Goal: Task Accomplishment & Management: Complete application form

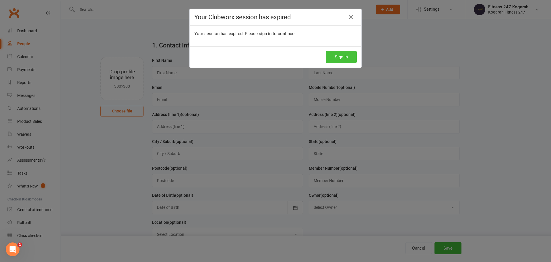
click at [348, 60] on button "Sign In" at bounding box center [341, 57] width 31 height 12
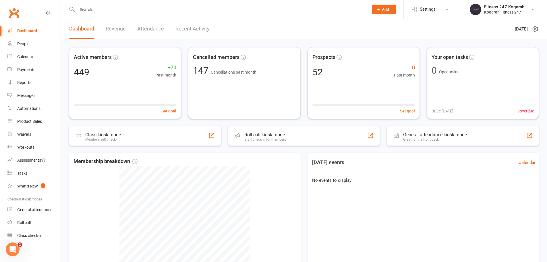
click at [384, 10] on span "Add" at bounding box center [385, 9] width 7 height 5
click at [366, 41] on link "Member" at bounding box center [377, 38] width 51 height 13
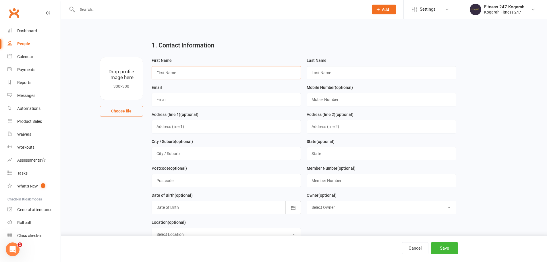
click at [239, 76] on input "text" at bounding box center [227, 72] width 150 height 13
click at [195, 100] on input "text" at bounding box center [227, 99] width 150 height 13
paste input "[PERSON_NAME]"
type input "[PERSON_NAME]"
drag, startPoint x: 192, startPoint y: 103, endPoint x: 139, endPoint y: 104, distance: 52.9
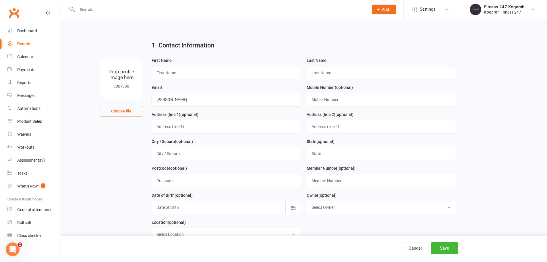
click at [140, 57] on div "Drop profile image here 300×300 Choose file First Name Last Name Email [PERSON_…" at bounding box center [304, 57] width 470 height 0
click at [173, 73] on input "text" at bounding box center [227, 72] width 150 height 13
paste input "[PERSON_NAME]"
type input "Aminul"
paste input "Shahin"
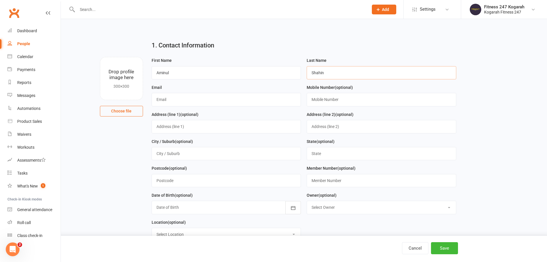
type input "Shahin"
click at [236, 102] on input "text" at bounding box center [227, 99] width 150 height 13
paste input "[EMAIL_ADDRESS][DOMAIN_NAME]"
type input "[EMAIL_ADDRESS][DOMAIN_NAME]"
click at [346, 98] on input "text" at bounding box center [382, 99] width 150 height 13
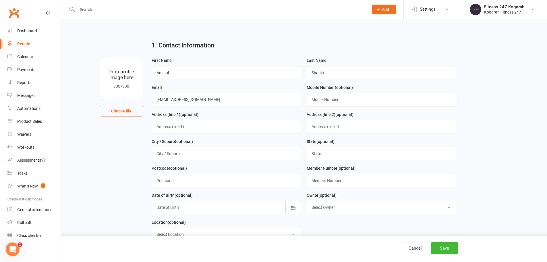
paste input "0469773824"
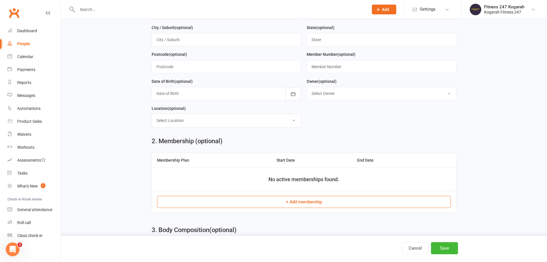
scroll to position [115, 0]
type input "0469773824"
click at [282, 205] on button "+ Add membership" at bounding box center [304, 200] width 294 height 12
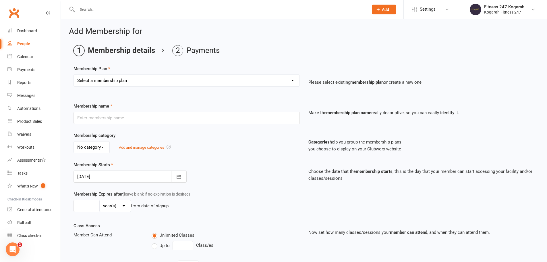
click at [168, 80] on select "Select a membership plan Create new Membership Plan Foundation 19.45 Foundation…" at bounding box center [187, 80] width 226 height 11
select select "18"
click at [74, 75] on select "Select a membership plan Create new Membership Plan Foundation 19.45 Foundation…" at bounding box center [187, 80] width 226 height 11
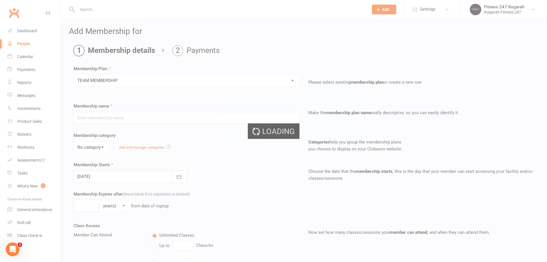
type input "TEAM MEMBERSHIP"
select select "2"
type input "0"
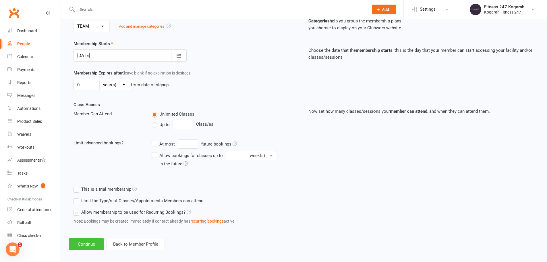
scroll to position [126, 0]
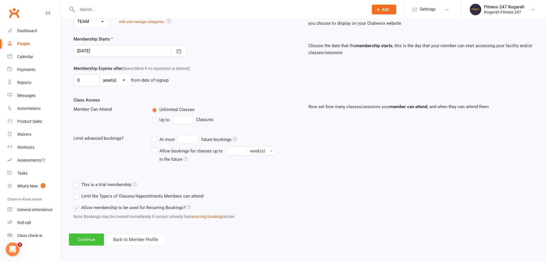
click at [92, 241] on button "Continue" at bounding box center [86, 239] width 35 height 12
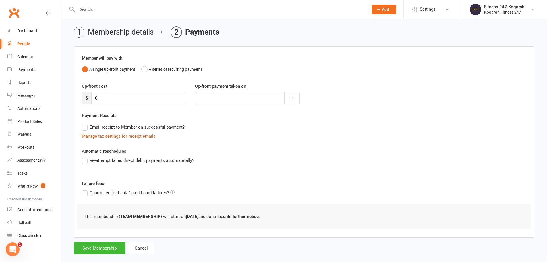
scroll to position [28, 0]
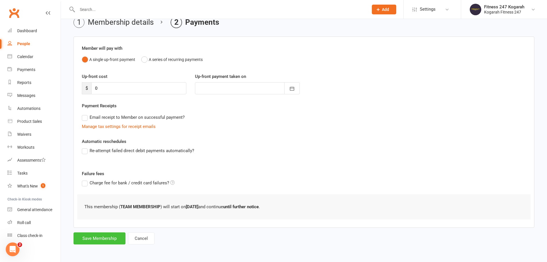
click at [100, 239] on button "Save Membership" at bounding box center [100, 238] width 52 height 12
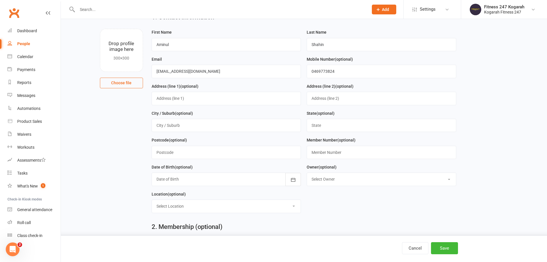
scroll to position [248, 0]
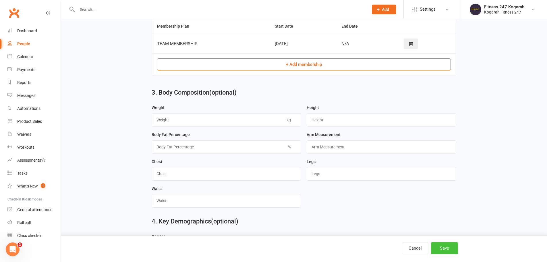
click at [443, 248] on button "Save" at bounding box center [444, 248] width 27 height 12
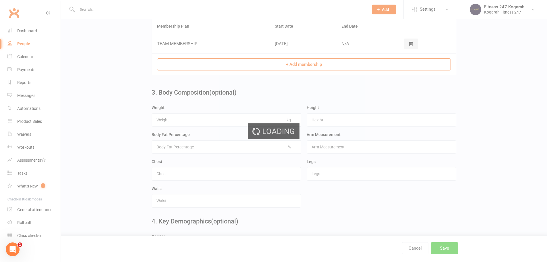
scroll to position [0, 0]
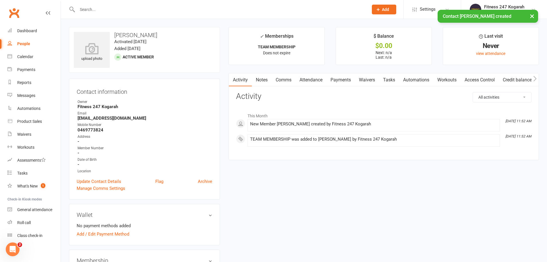
click at [476, 81] on link "Access Control" at bounding box center [480, 79] width 38 height 13
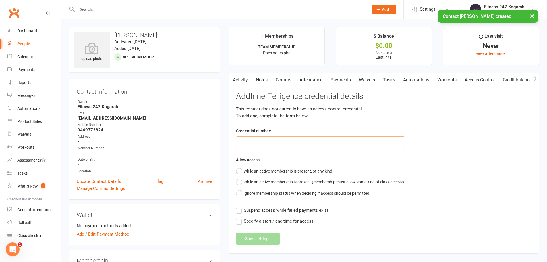
click at [269, 147] on input "text" at bounding box center [320, 142] width 169 height 12
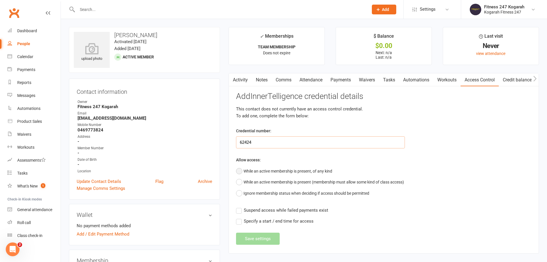
type input "62424"
click at [252, 169] on button "While an active membership is present, of any kind" at bounding box center [284, 170] width 96 height 11
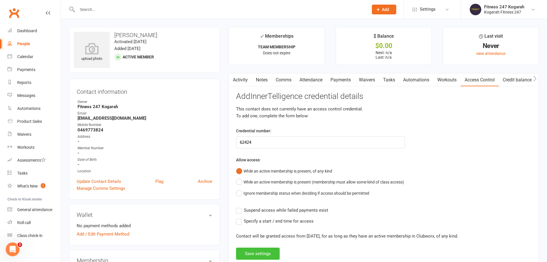
click at [261, 254] on button "Save settings" at bounding box center [258, 253] width 44 height 12
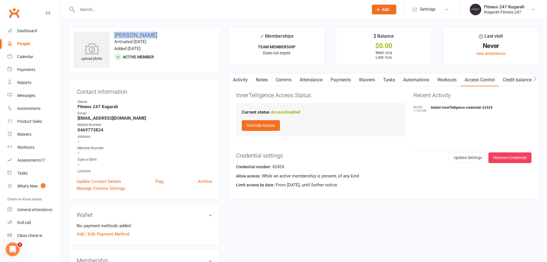
drag, startPoint x: 154, startPoint y: 35, endPoint x: 113, endPoint y: 38, distance: 40.3
click at [113, 38] on h3 "[PERSON_NAME]" at bounding box center [144, 35] width 141 height 6
copy h3 "[PERSON_NAME]"
click at [107, 9] on input "text" at bounding box center [220, 9] width 289 height 8
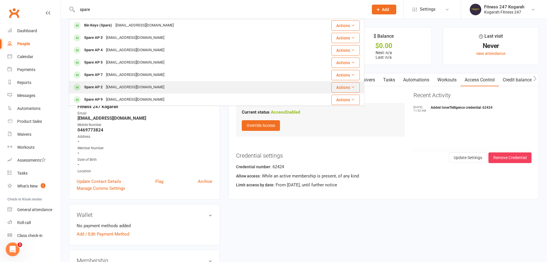
type input "spare"
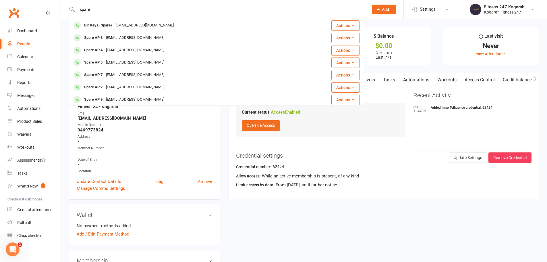
click at [115, 86] on div "spare2@accesspass.com" at bounding box center [135, 87] width 62 height 8
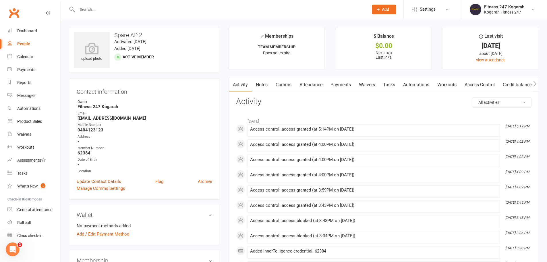
click at [105, 179] on link "Update Contact Details" at bounding box center [99, 181] width 45 height 7
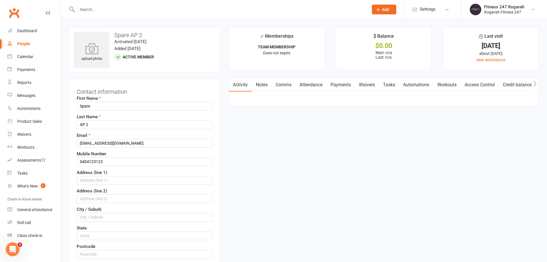
scroll to position [27, 0]
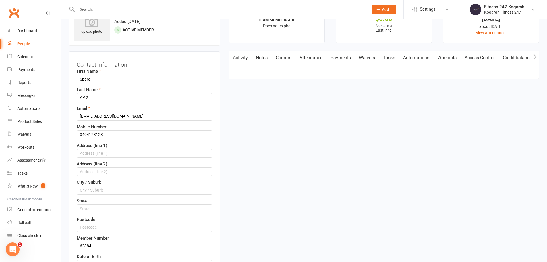
drag, startPoint x: 126, startPoint y: 81, endPoint x: 69, endPoint y: 81, distance: 57.1
paste input "[PERSON_NAME]"
type input "Aminul"
paste input "Shahin"
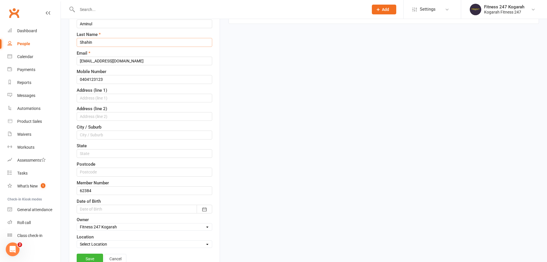
scroll to position [171, 0]
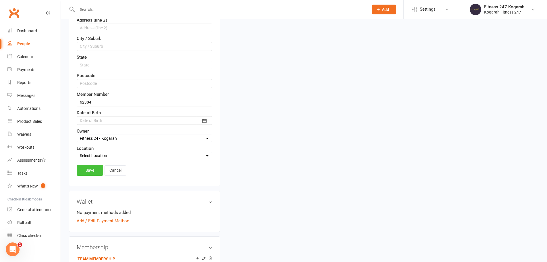
type input "Shahin"
click at [92, 171] on link "Save" at bounding box center [90, 170] width 26 height 10
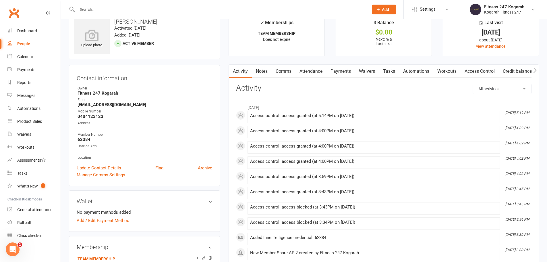
scroll to position [0, 0]
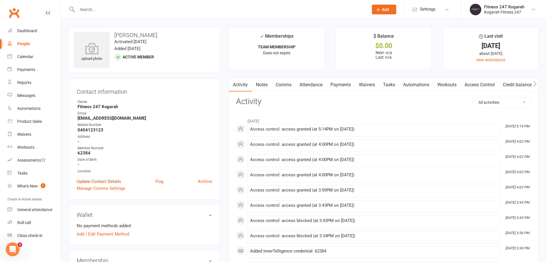
click at [89, 181] on link "Update Contact Details" at bounding box center [99, 181] width 45 height 7
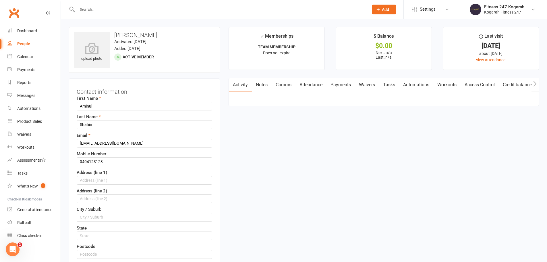
scroll to position [27, 0]
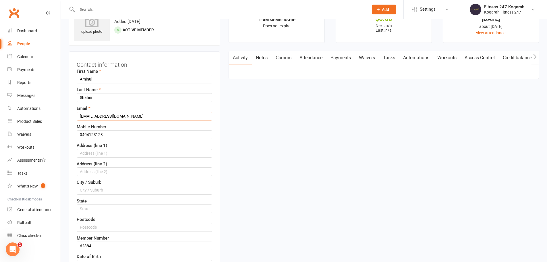
click at [132, 115] on input "spare2@accesspass.com" at bounding box center [145, 116] width 136 height 9
drag, startPoint x: 132, startPoint y: 115, endPoint x: 54, endPoint y: 110, distance: 77.4
paste input "hahinislam.908@gmail"
type input "[EMAIL_ADDRESS][DOMAIN_NAME]"
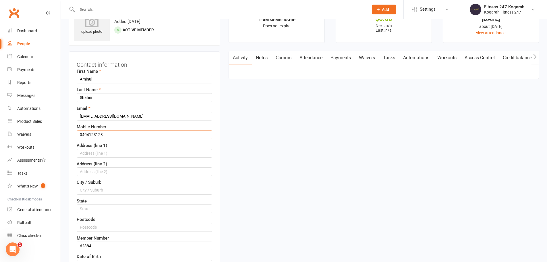
drag, startPoint x: 108, startPoint y: 133, endPoint x: 59, endPoint y: 136, distance: 49.5
paste input "69773824"
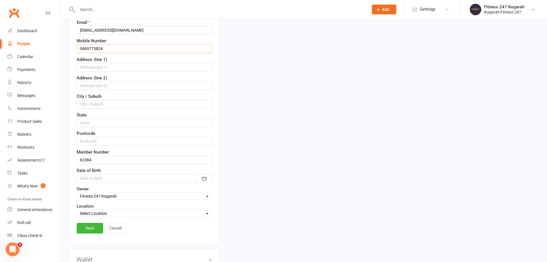
scroll to position [113, 0]
type input "0469773824"
click at [91, 227] on link "Save" at bounding box center [90, 227] width 26 height 10
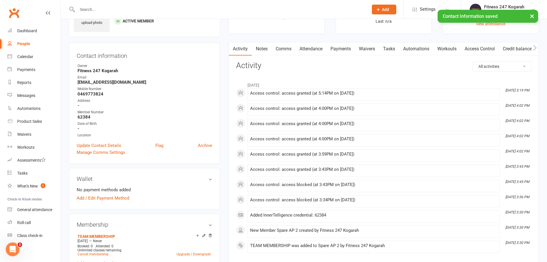
scroll to position [0, 0]
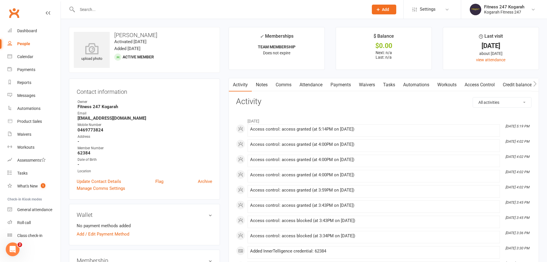
click at [141, 9] on input "text" at bounding box center [220, 9] width 289 height 8
paste input "Joseph Refalo"
type input "Joseph Refalo"
click at [121, 8] on input "text" at bounding box center [220, 9] width 289 height 8
paste input "Joseph Refalo"
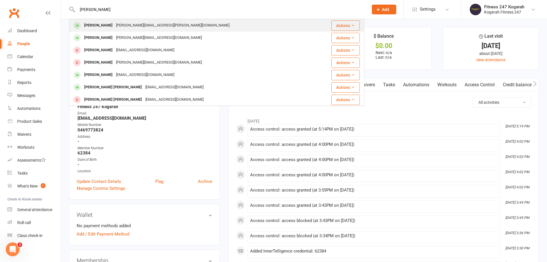
type input "Joseph Refalo"
click at [109, 22] on div "Joseph Refalo" at bounding box center [98, 25] width 32 height 8
